Goal: Task Accomplishment & Management: Use online tool/utility

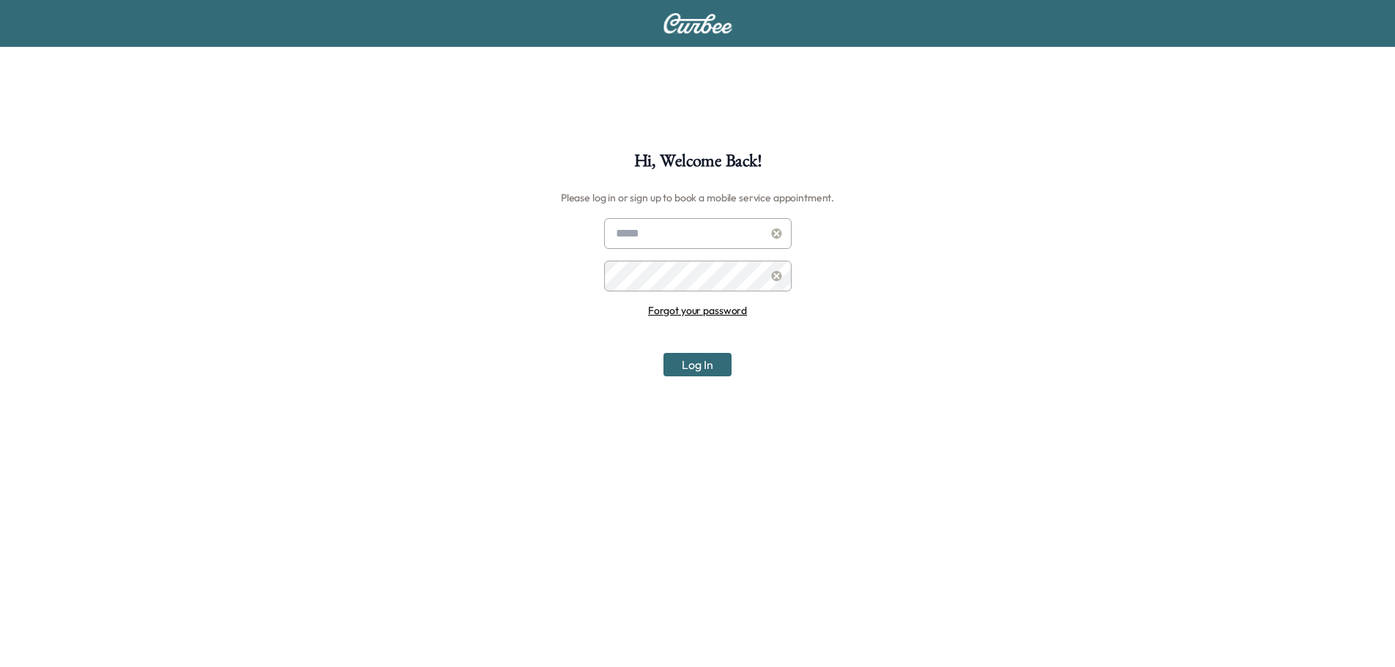
type input "**********"
click at [685, 358] on button "Log In" at bounding box center [697, 364] width 68 height 23
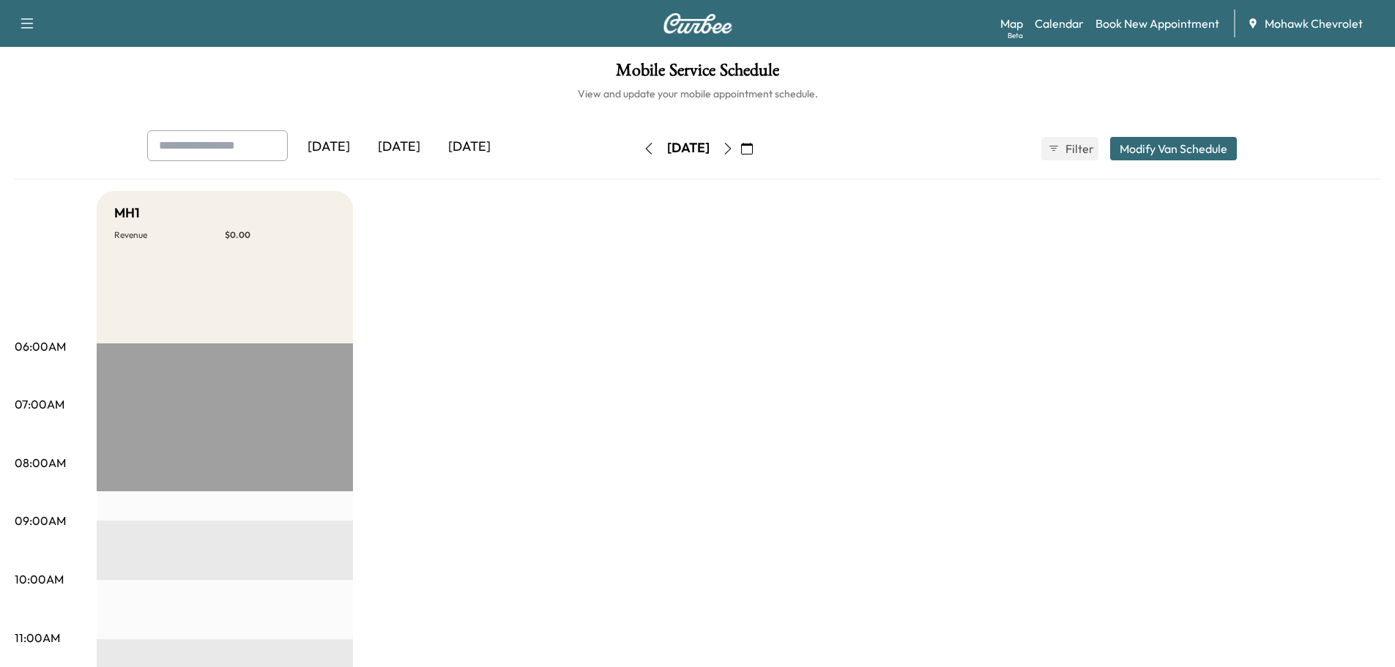
click at [753, 152] on icon "button" at bounding box center [747, 149] width 12 height 12
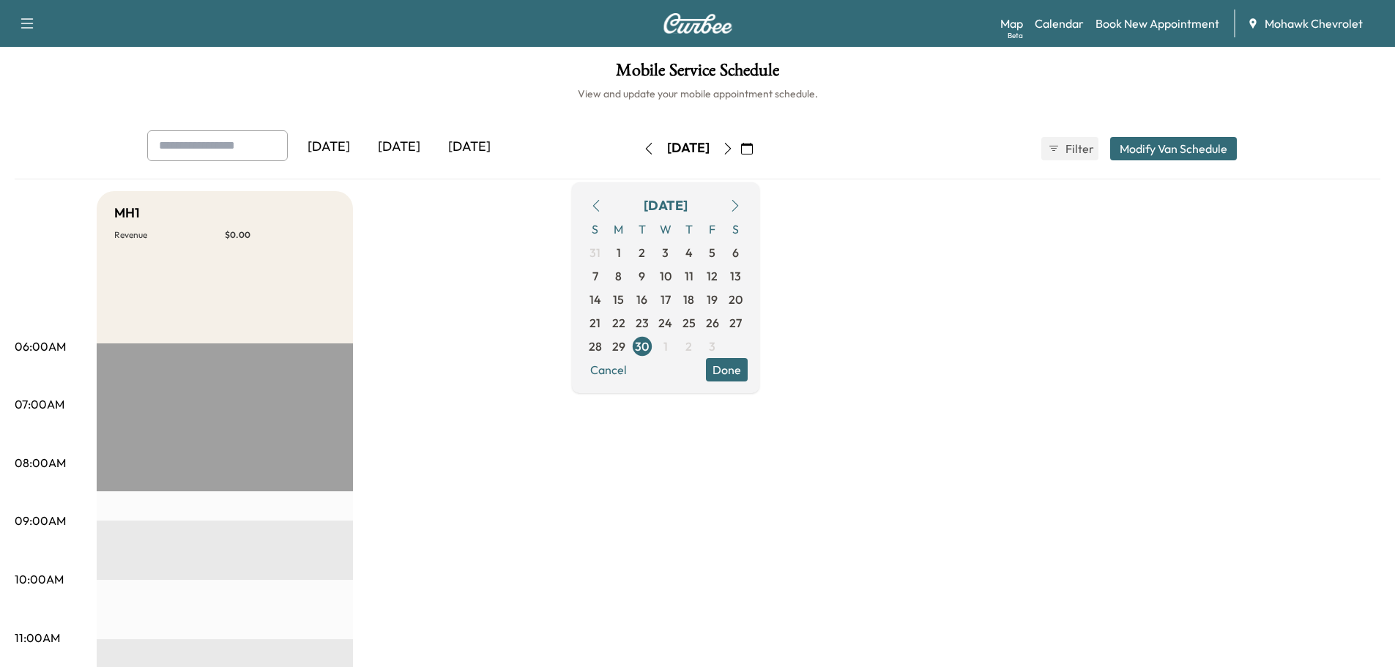
click at [741, 201] on icon "button" at bounding box center [735, 206] width 12 height 12
click at [645, 269] on span "7" at bounding box center [642, 276] width 6 height 18
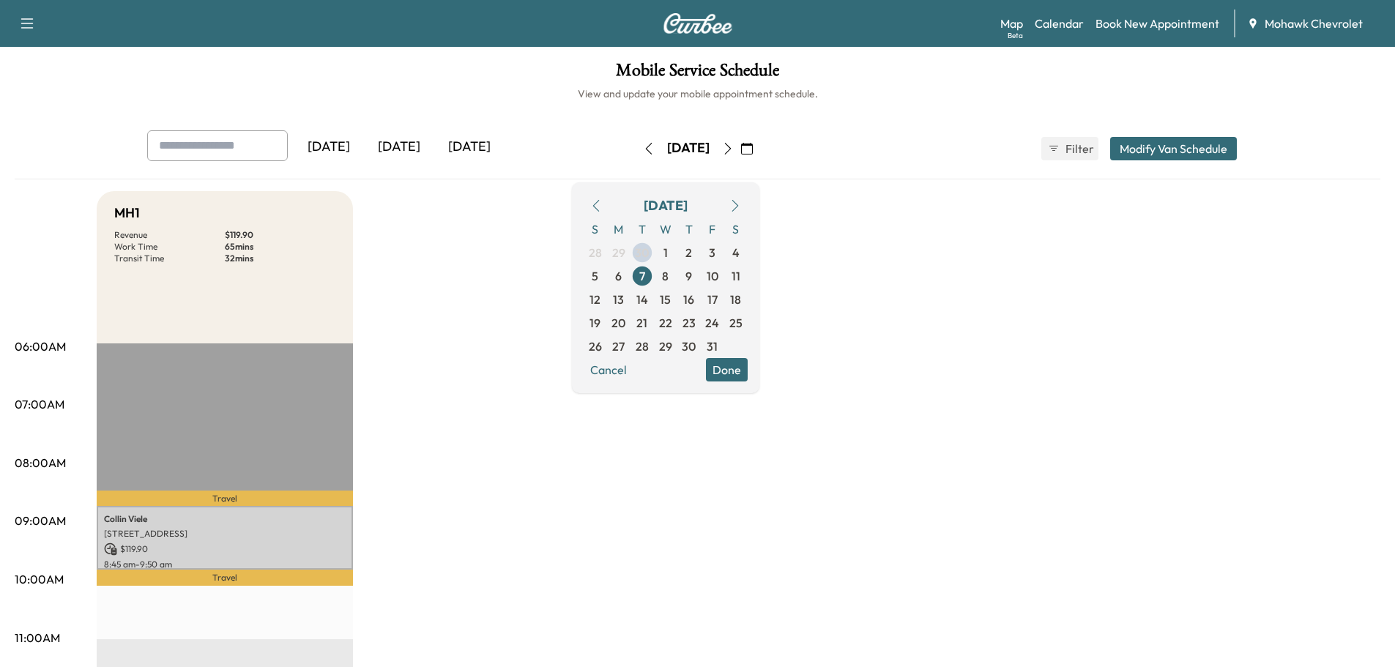
click at [258, 518] on p "[PERSON_NAME]" at bounding box center [225, 519] width 242 height 12
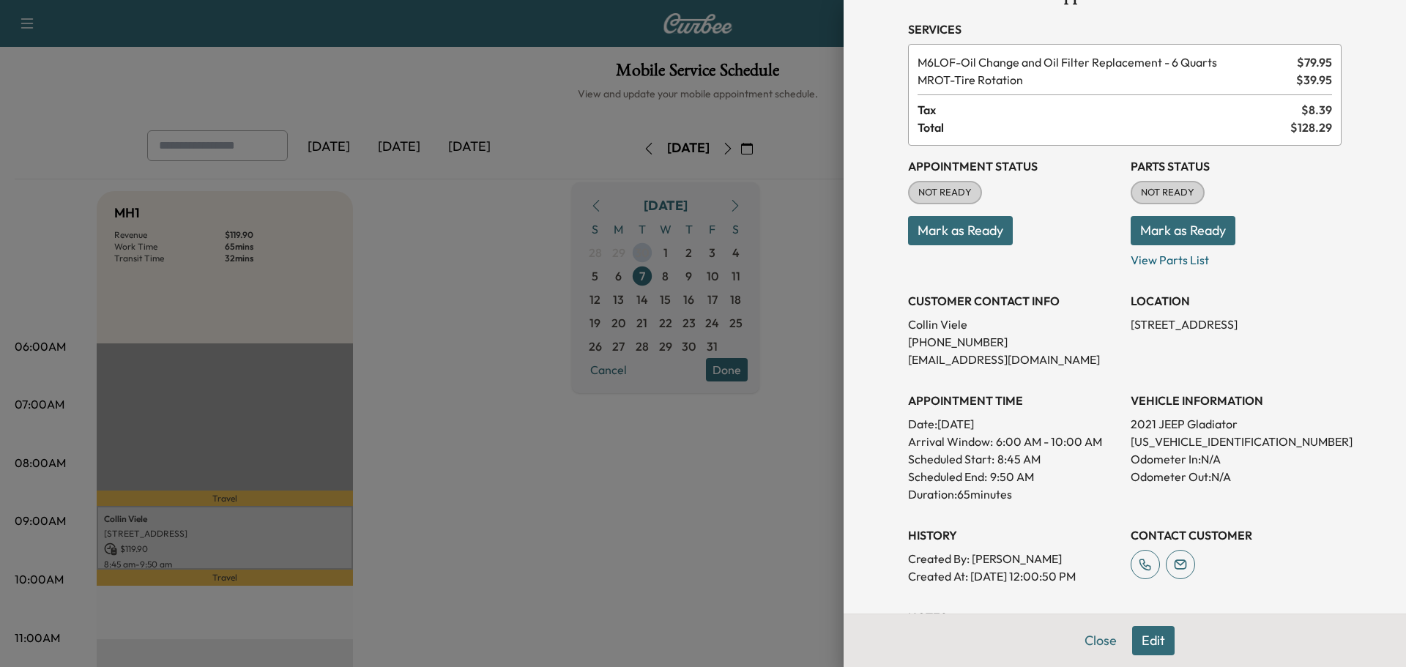
scroll to position [162, 0]
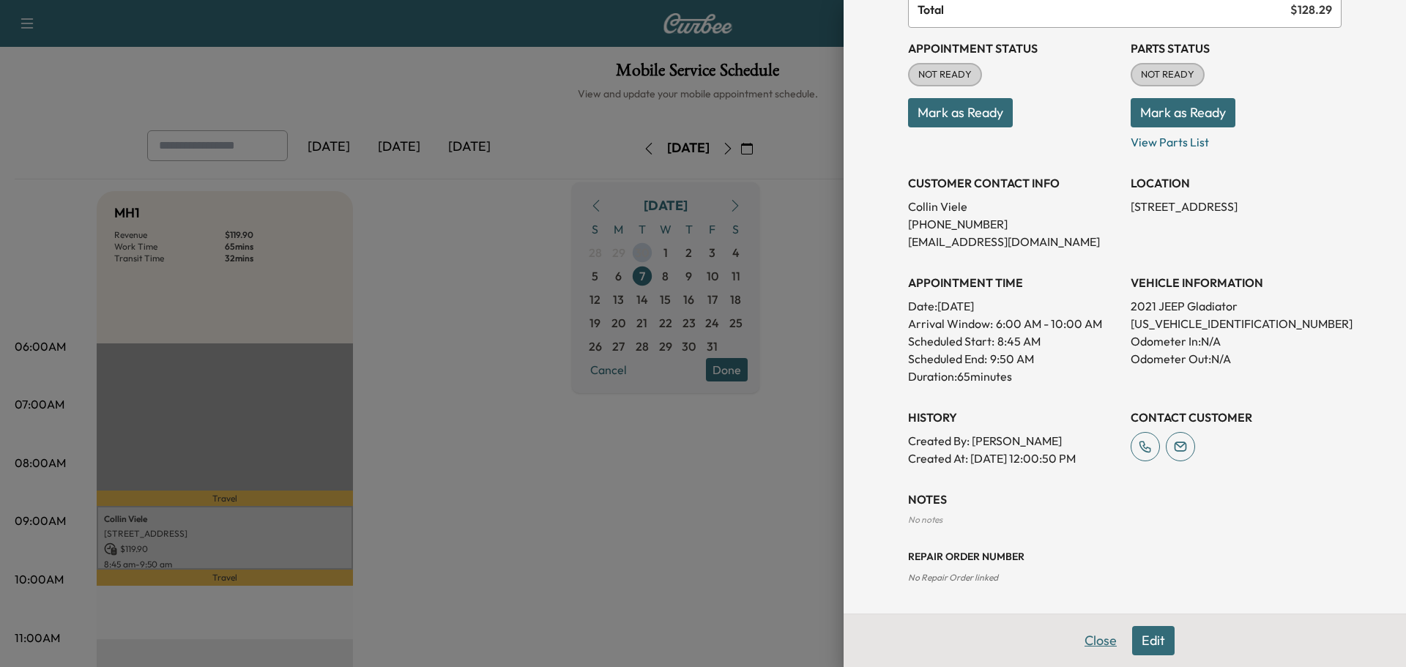
click at [1082, 638] on button "Close" at bounding box center [1100, 640] width 51 height 29
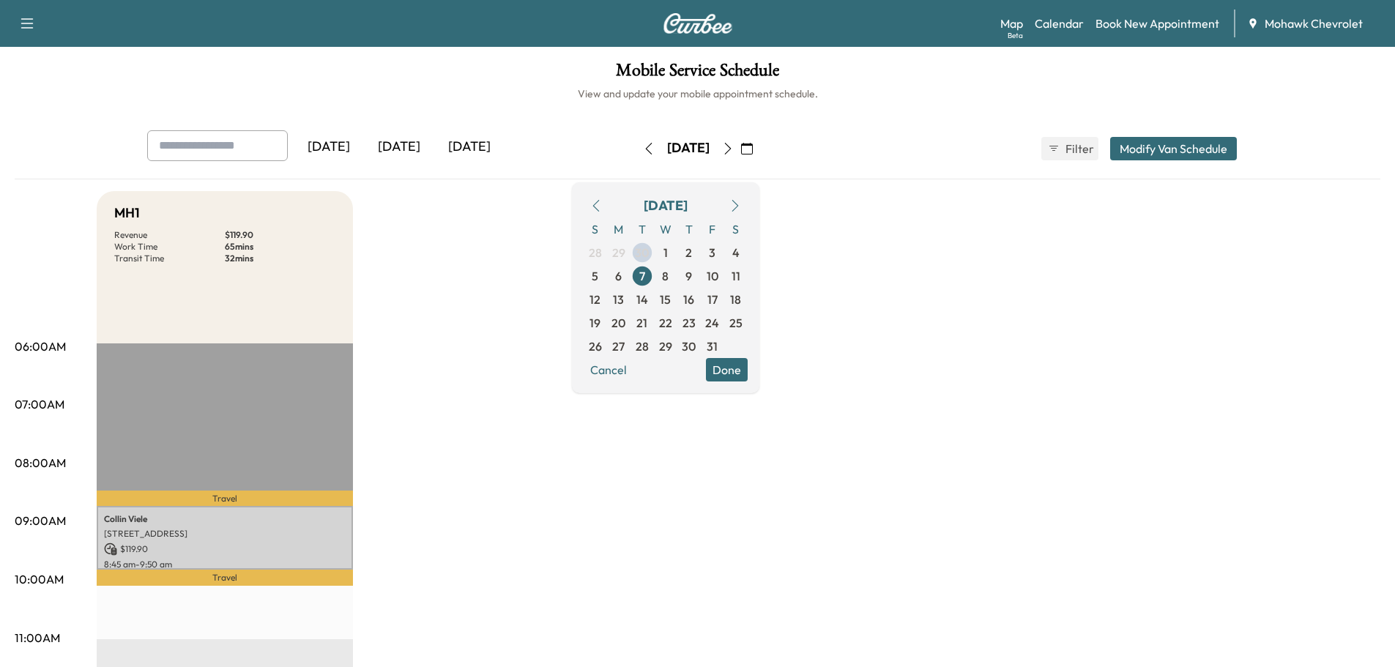
drag, startPoint x: 741, startPoint y: 535, endPoint x: 577, endPoint y: 239, distance: 338.2
click at [658, 34] on div "Support Log Out Map Beta Calendar Book New Appointment Mohawk Chevrolet" at bounding box center [697, 23] width 1395 height 47
click at [673, 27] on img at bounding box center [698, 23] width 70 height 21
